Goal: Information Seeking & Learning: Learn about a topic

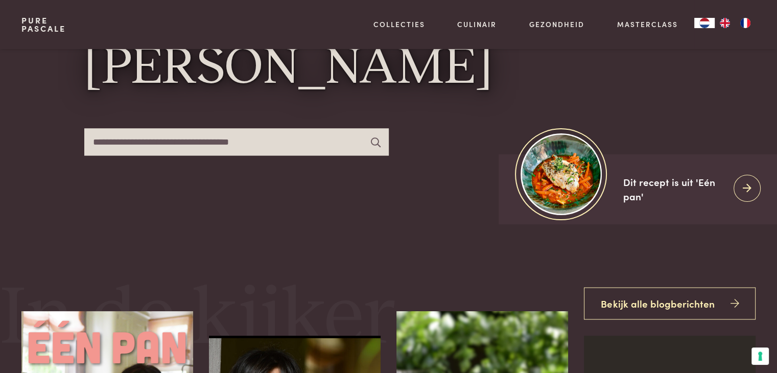
scroll to position [130, 0]
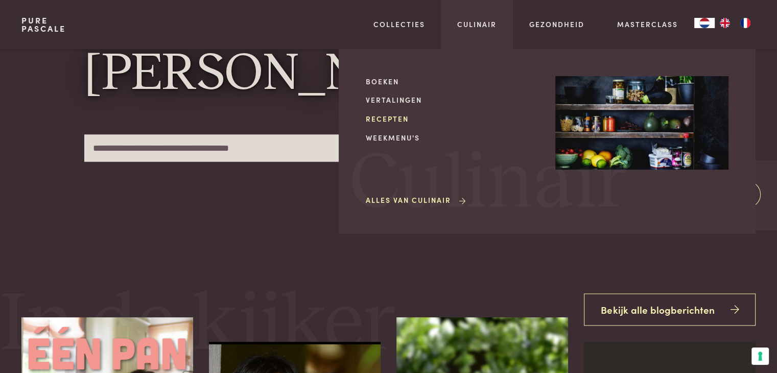
click at [391, 119] on link "Recepten" at bounding box center [452, 118] width 173 height 11
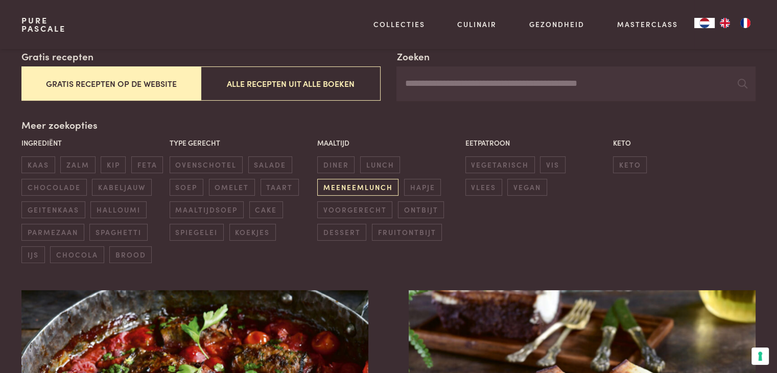
scroll to position [136, 0]
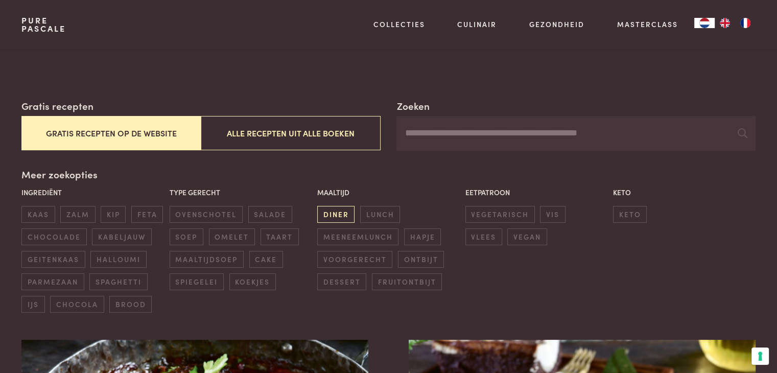
click at [339, 218] on span "diner" at bounding box center [335, 214] width 37 height 17
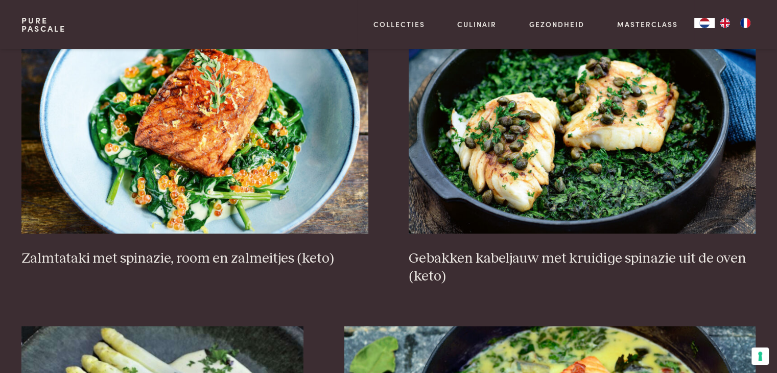
scroll to position [1302, 0]
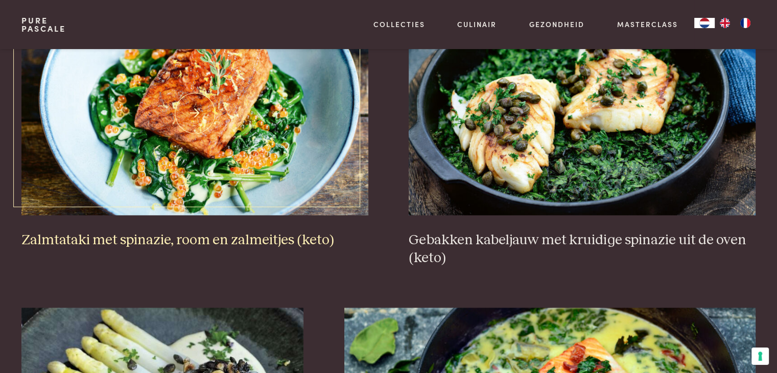
click at [294, 133] on img at bounding box center [194, 113] width 347 height 204
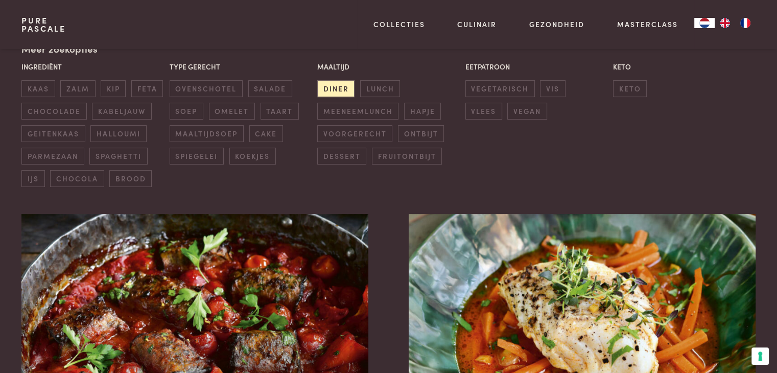
scroll to position [265, 0]
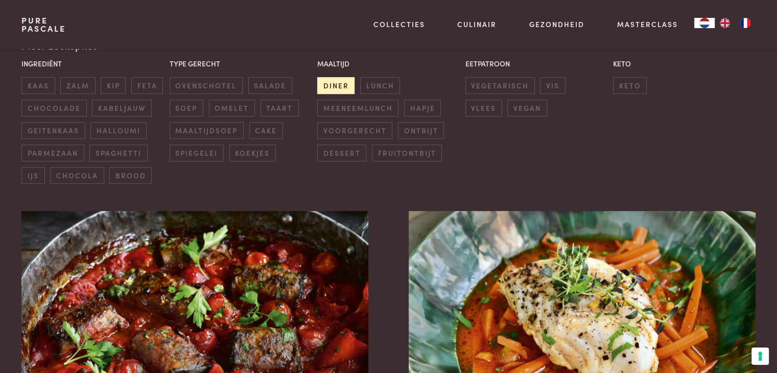
click at [349, 86] on span "diner" at bounding box center [335, 85] width 37 height 17
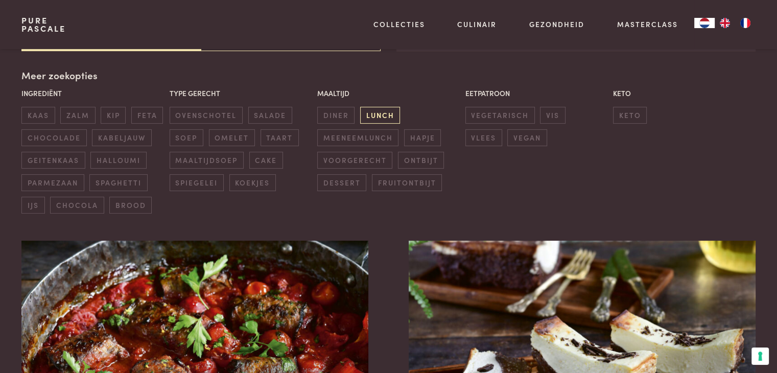
scroll to position [235, 0]
click at [219, 110] on span "ovenschotel" at bounding box center [206, 115] width 73 height 17
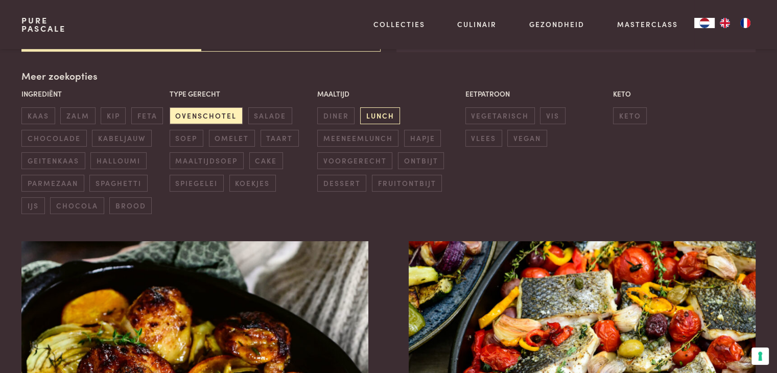
click at [369, 109] on span "lunch" at bounding box center [380, 115] width 40 height 17
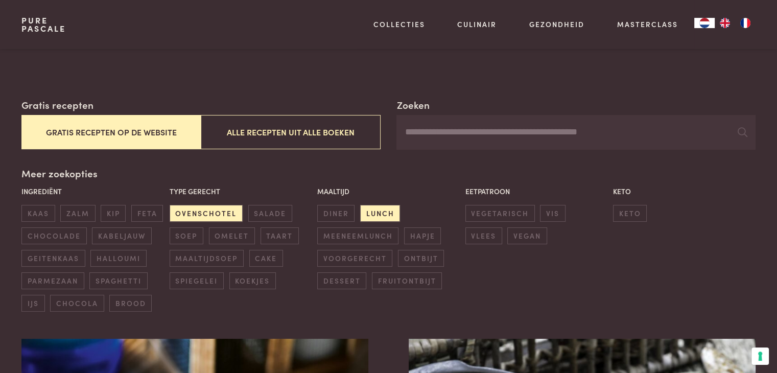
scroll to position [82, 0]
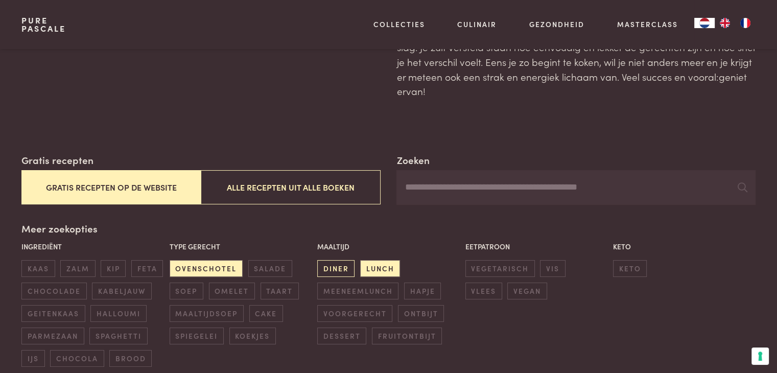
click at [335, 268] on span "diner" at bounding box center [335, 268] width 37 height 17
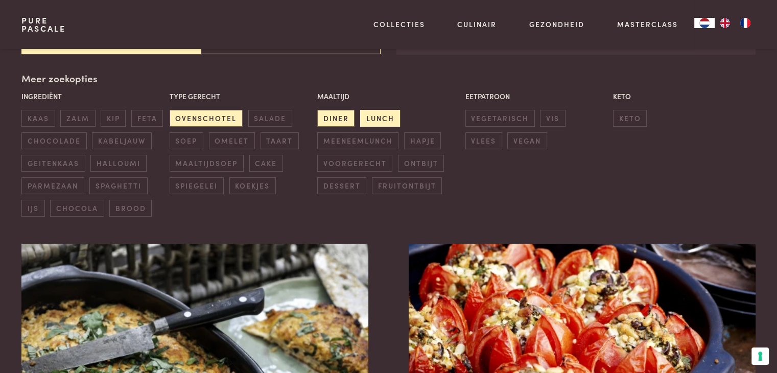
scroll to position [235, 0]
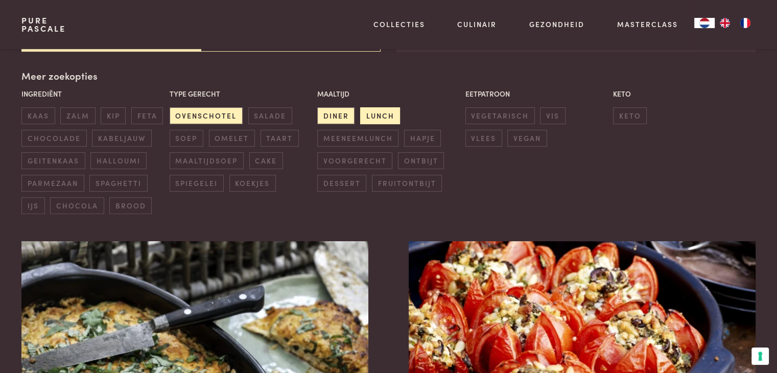
click at [384, 114] on span "lunch" at bounding box center [380, 115] width 40 height 17
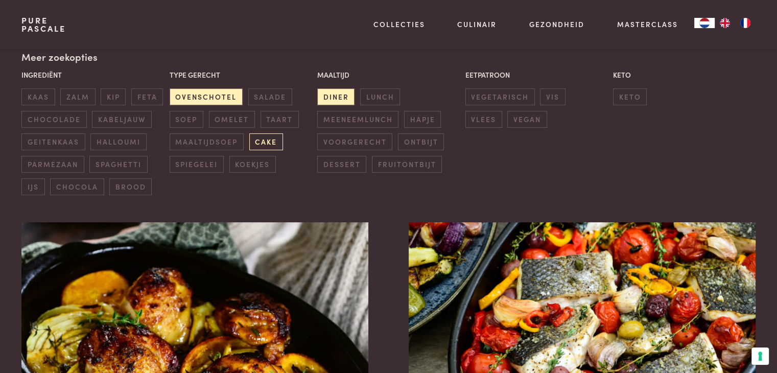
scroll to position [255, 0]
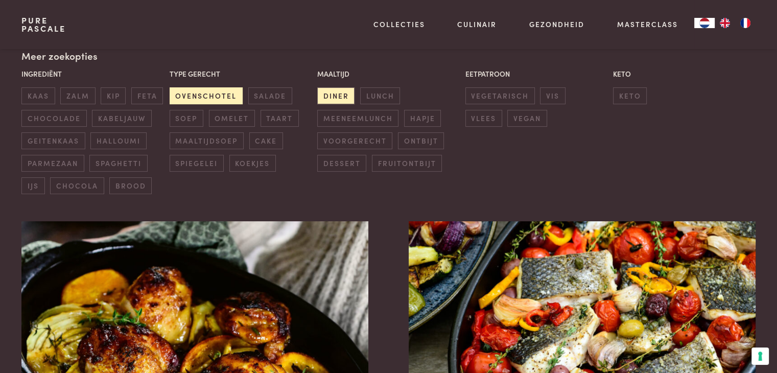
click at [218, 91] on span "ovenschotel" at bounding box center [206, 95] width 73 height 17
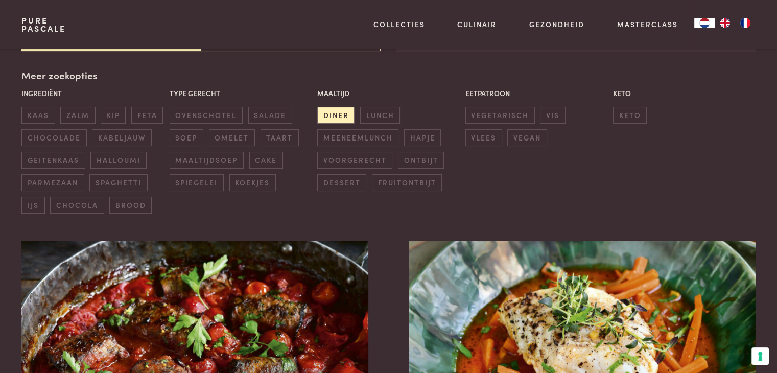
scroll to position [235, 0]
click at [85, 121] on span "zalm" at bounding box center [77, 115] width 35 height 17
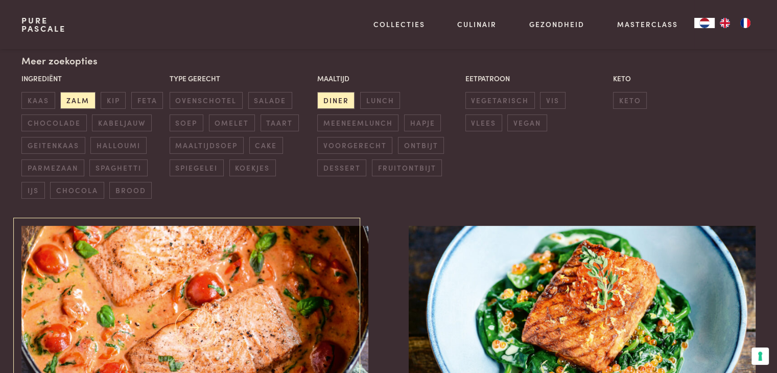
scroll to position [251, 0]
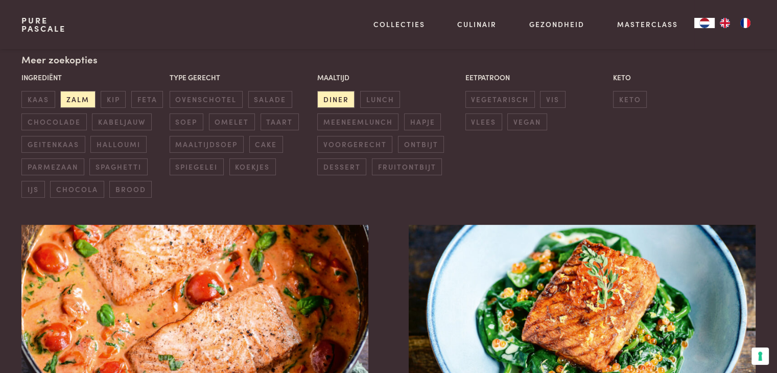
click at [381, 108] on div "Maaltijd diner lunch meeneemlunch hapje voorgerecht ontbijt dessert fruitontbijt" at bounding box center [389, 124] width 148 height 109
click at [381, 107] on span "lunch" at bounding box center [380, 99] width 40 height 17
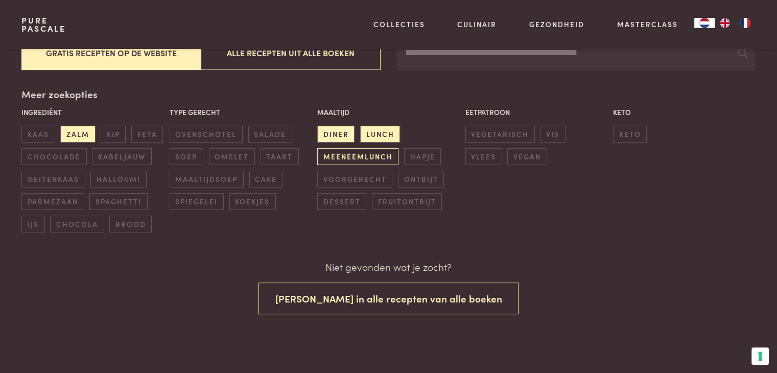
scroll to position [216, 0]
click at [329, 146] on div "Maaltijd diner lunch meeneemlunch hapje voorgerecht ontbijt dessert fruitontbijt" at bounding box center [389, 159] width 148 height 109
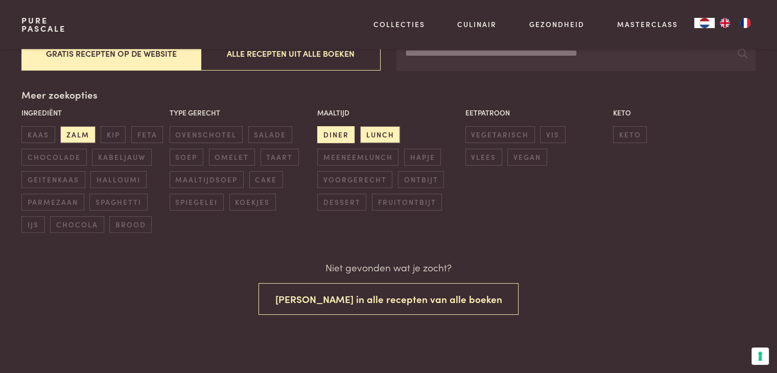
click at [339, 129] on span "diner" at bounding box center [335, 134] width 37 height 17
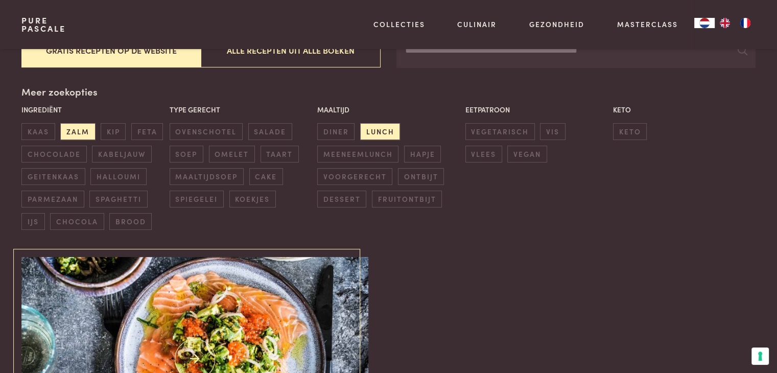
scroll to position [219, 0]
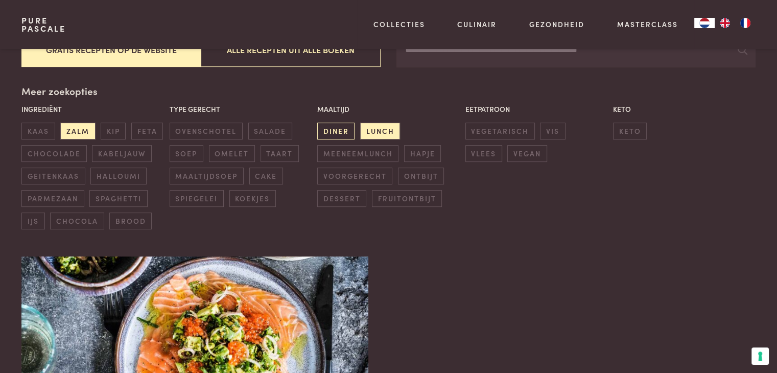
click at [338, 129] on span "diner" at bounding box center [335, 131] width 37 height 17
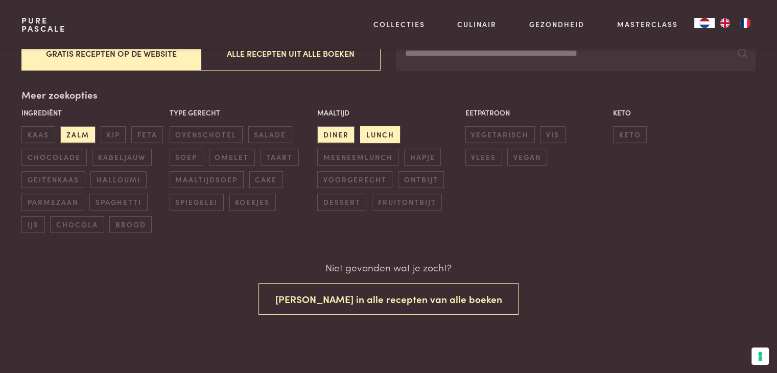
click at [375, 129] on span "lunch" at bounding box center [380, 134] width 40 height 17
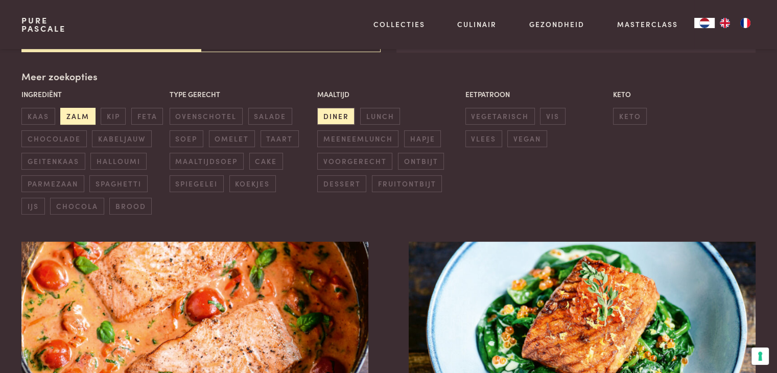
scroll to position [235, 0]
click at [80, 113] on span "zalm" at bounding box center [77, 115] width 35 height 17
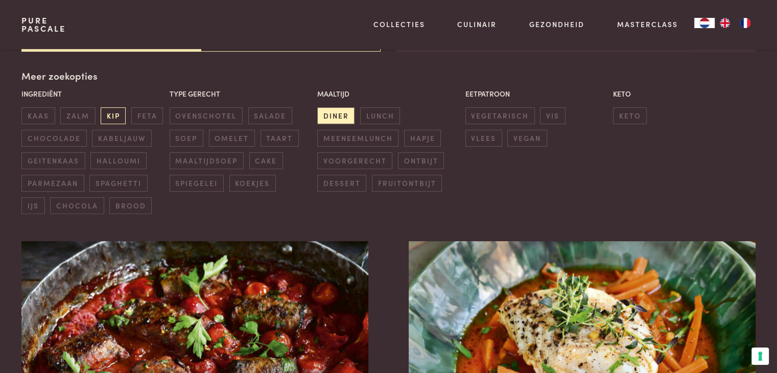
click at [108, 114] on span "kip" at bounding box center [113, 115] width 25 height 17
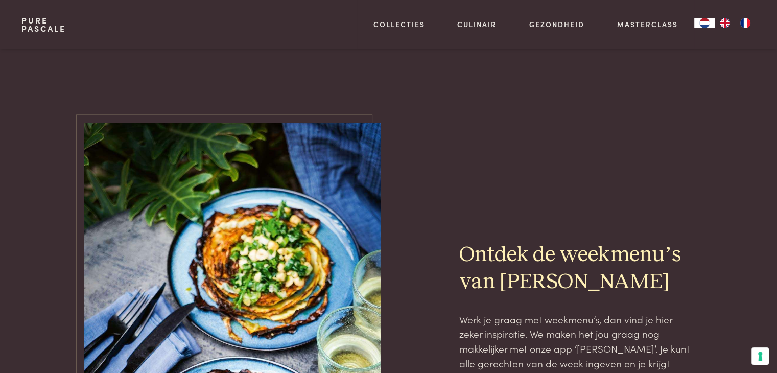
scroll to position [991, 0]
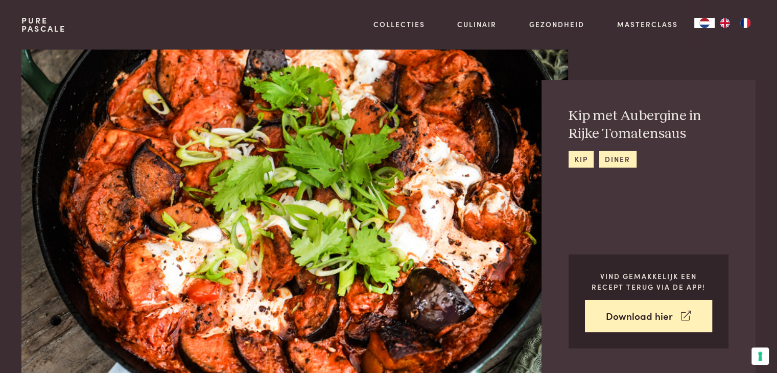
scroll to position [3, 0]
